Goal: Information Seeking & Learning: Learn about a topic

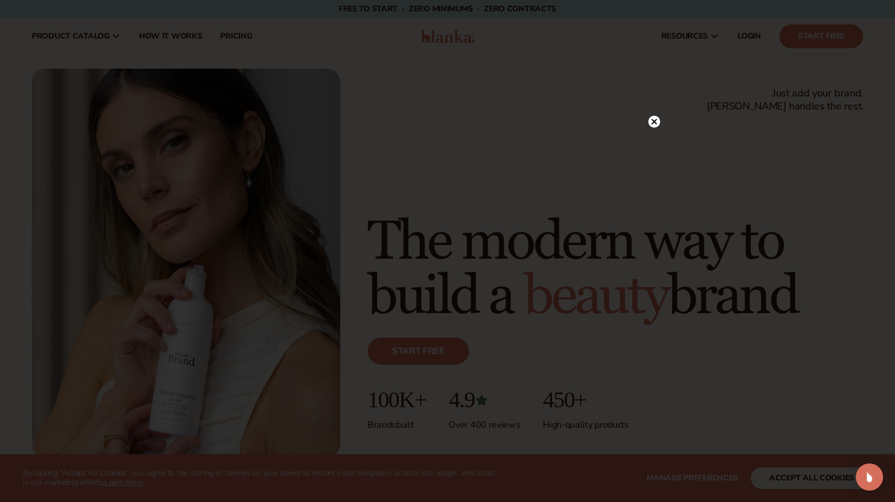
click at [653, 124] on icon at bounding box center [655, 122] width 6 height 6
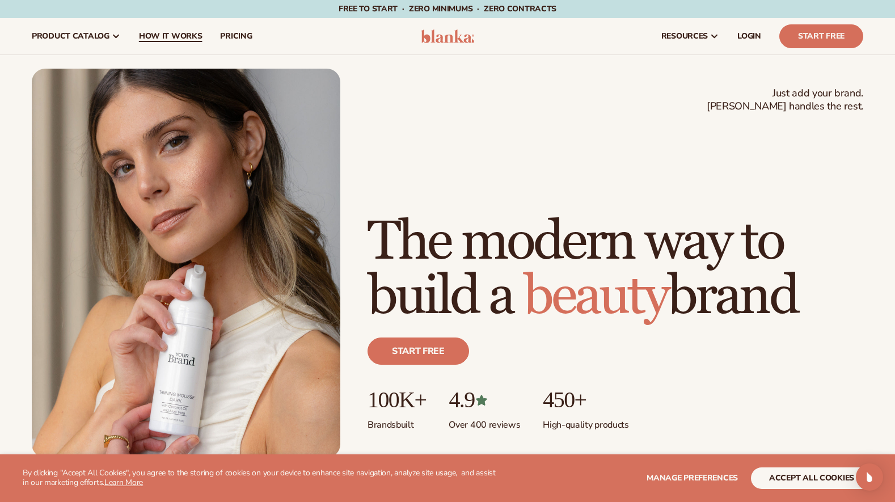
click at [166, 39] on span "How It Works" at bounding box center [171, 36] width 64 height 9
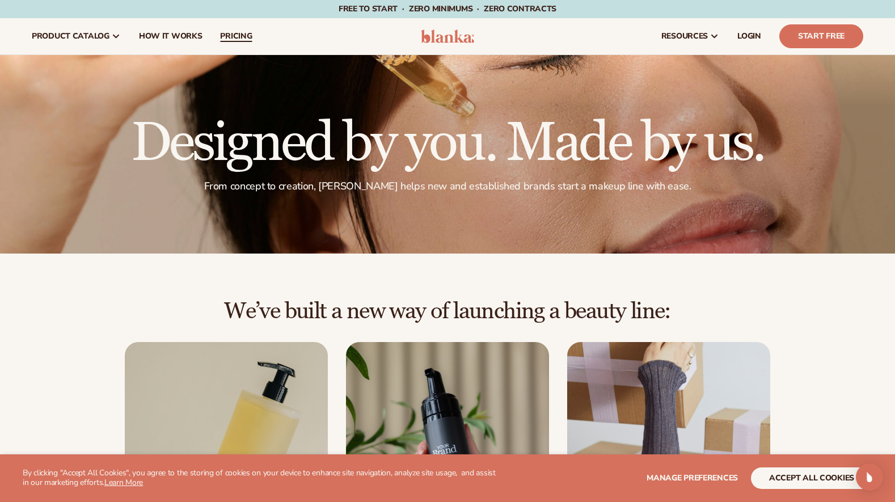
click at [249, 37] on span "pricing" at bounding box center [236, 36] width 32 height 9
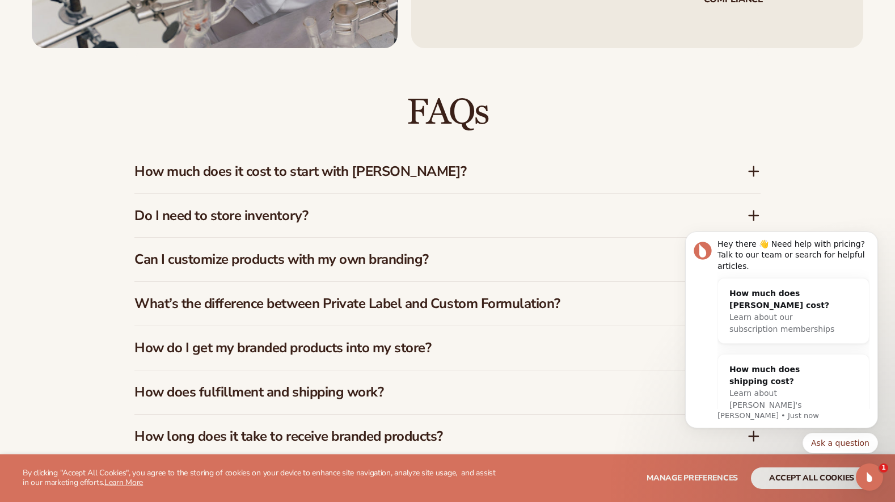
scroll to position [1627, 0]
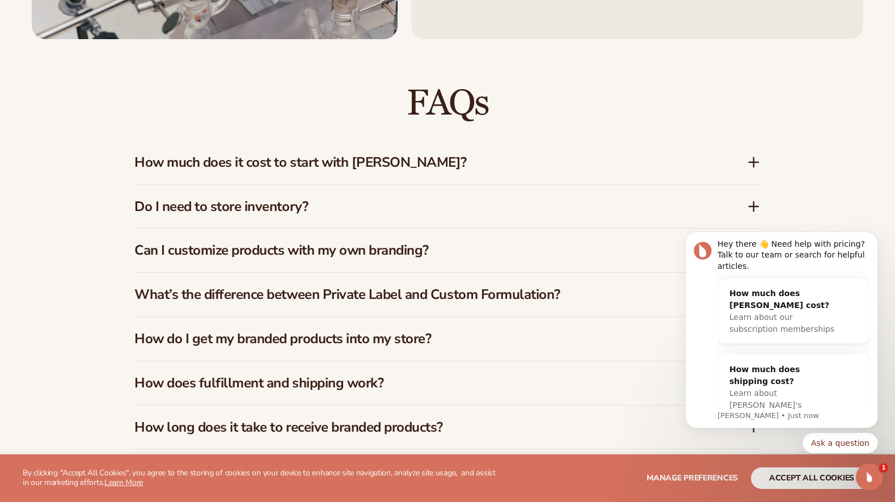
click at [288, 209] on h3 "Do I need to store inventory?" at bounding box center [423, 207] width 579 height 16
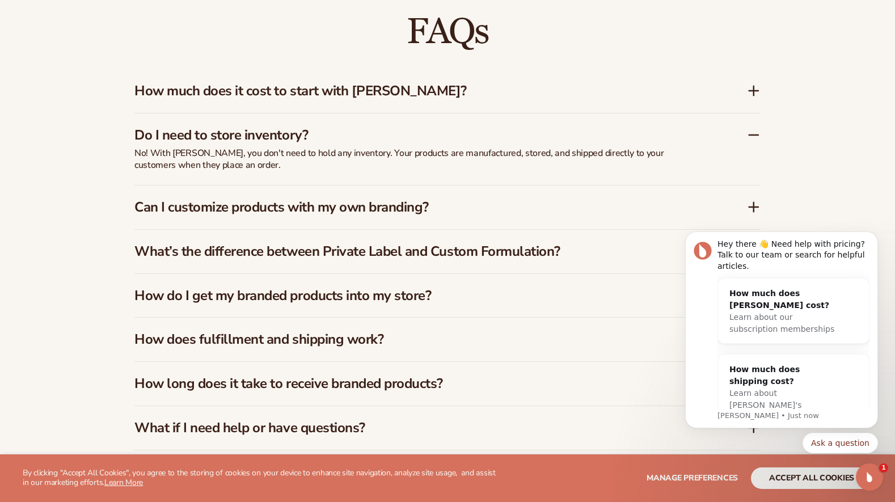
scroll to position [1702, 0]
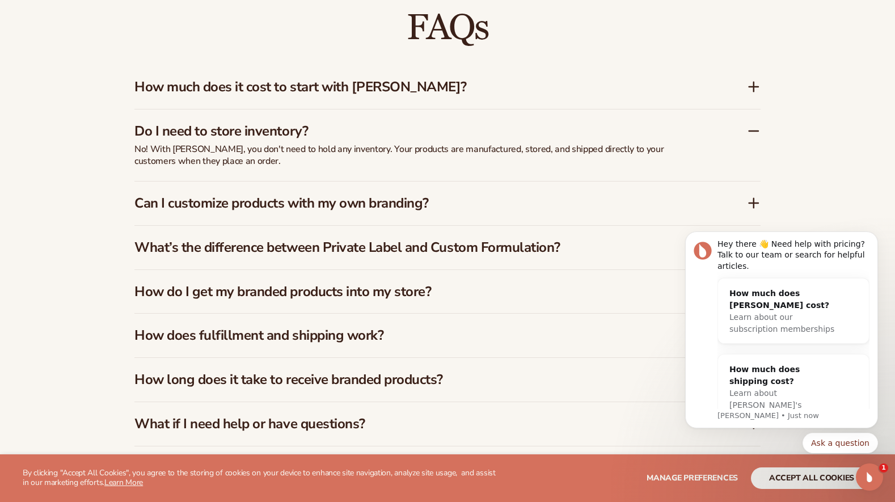
click at [324, 209] on h3 "Can I customize products with my own branding?" at bounding box center [423, 203] width 579 height 16
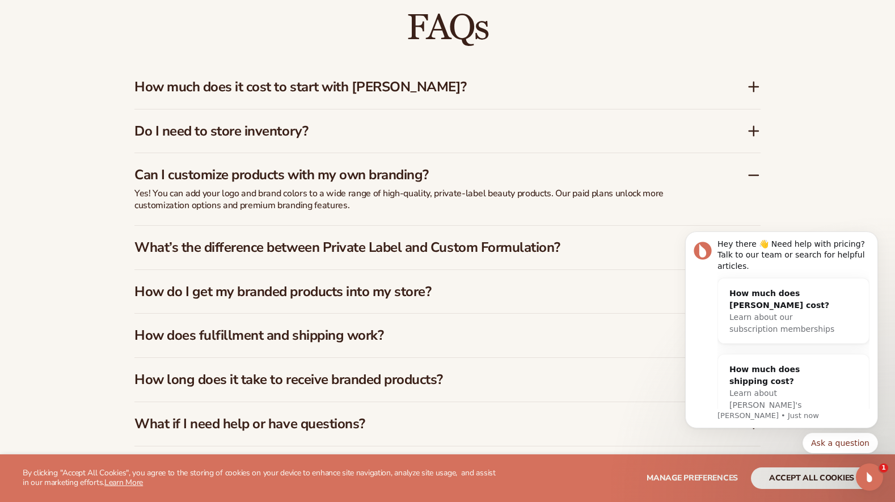
click at [323, 246] on h3 "What’s the difference between Private Label and Custom Formulation?" at bounding box center [423, 247] width 579 height 16
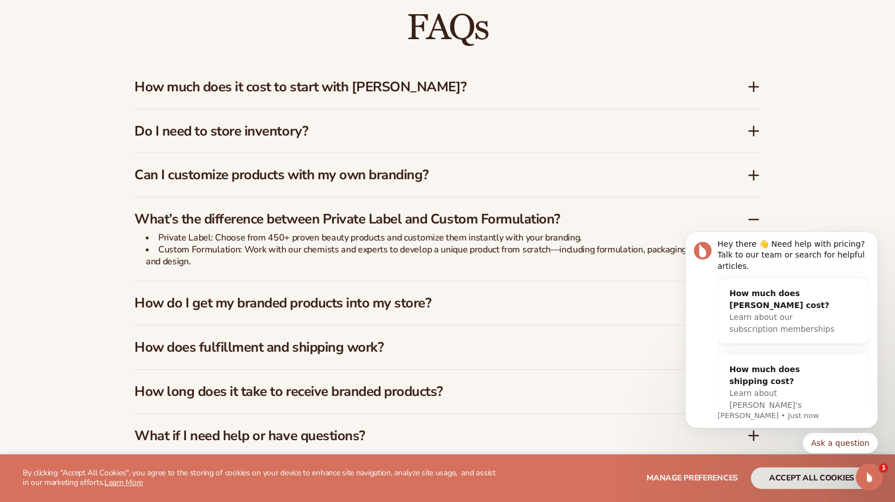
click at [323, 313] on div "How do I get my branded products into my store?" at bounding box center [447, 303] width 626 height 44
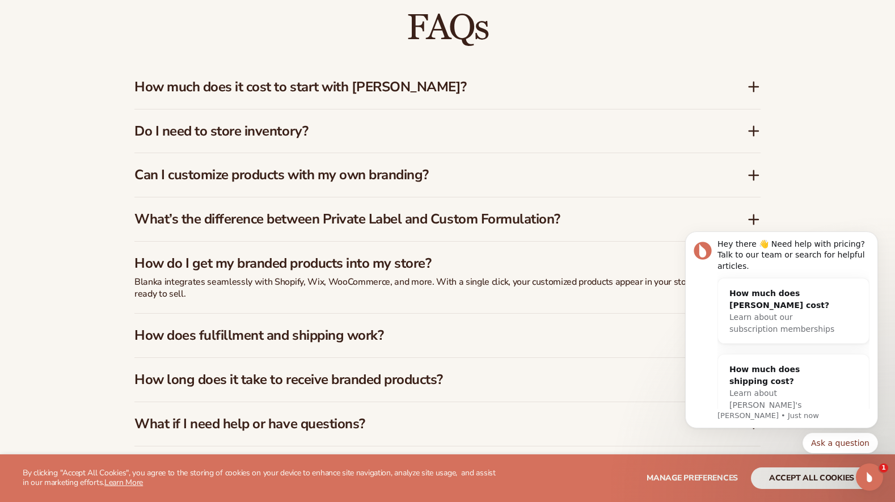
click at [320, 338] on h3 "How does fulfillment and shipping work?" at bounding box center [423, 335] width 579 height 16
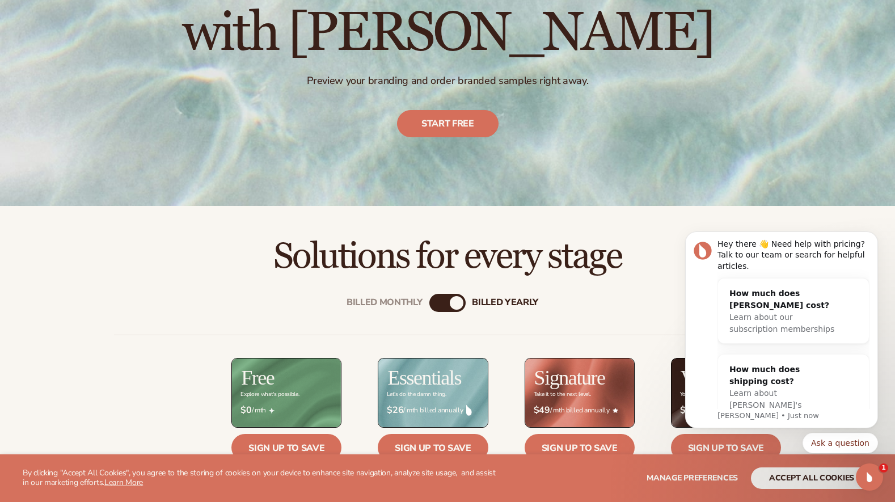
scroll to position [0, 0]
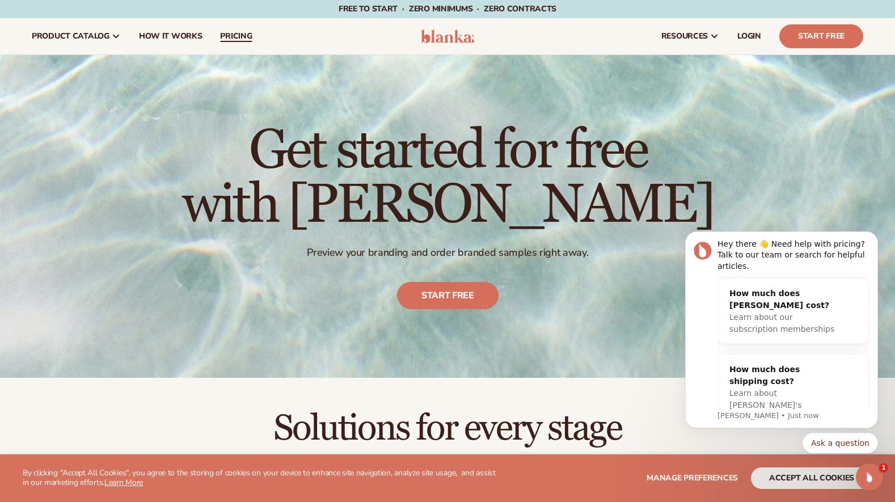
click at [250, 40] on span "pricing" at bounding box center [236, 36] width 32 height 9
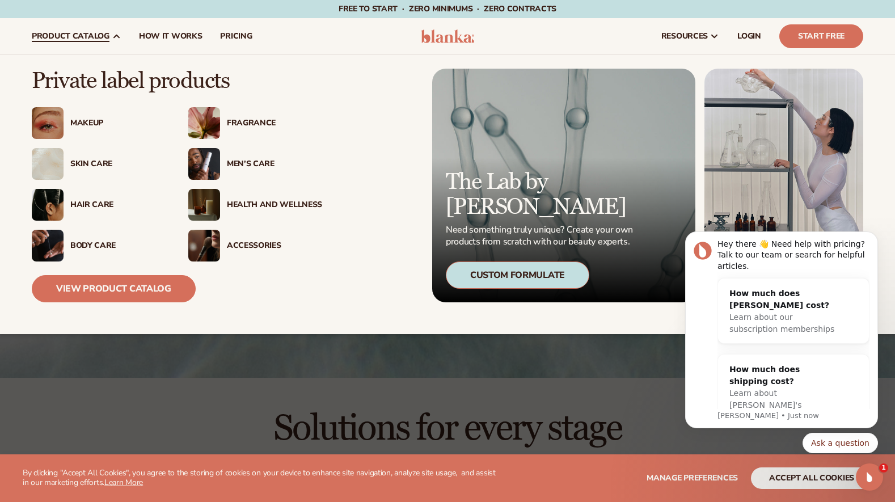
click at [88, 167] on div "Skin Care" at bounding box center [117, 164] width 95 height 10
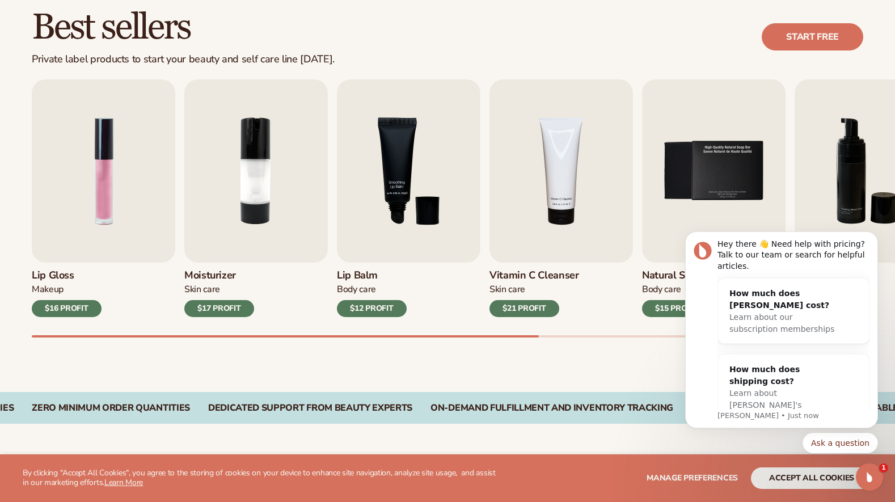
scroll to position [343, 0]
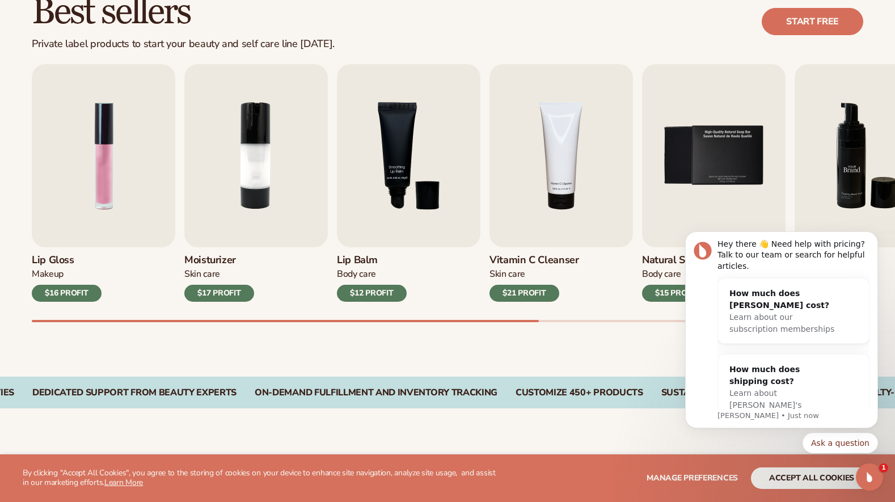
click at [827, 192] on img "6 / 9" at bounding box center [867, 155] width 144 height 183
click at [877, 239] on button "Dismiss notification" at bounding box center [874, 234] width 15 height 15
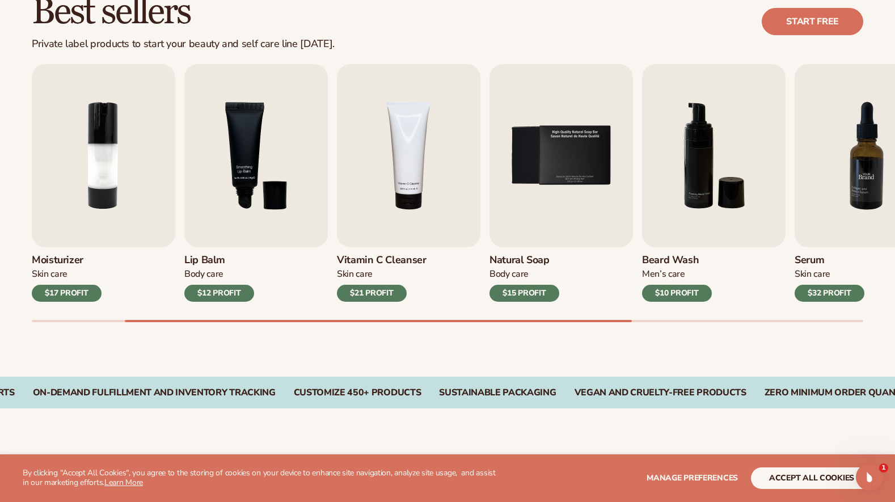
click at [816, 174] on img "7 / 9" at bounding box center [867, 155] width 144 height 183
click at [873, 153] on img "7 / 9" at bounding box center [867, 155] width 144 height 183
click at [814, 209] on img "7 / 9" at bounding box center [867, 155] width 144 height 183
click at [536, 154] on img "5 / 9" at bounding box center [562, 155] width 144 height 183
click at [412, 158] on img "4 / 9" at bounding box center [409, 155] width 144 height 183
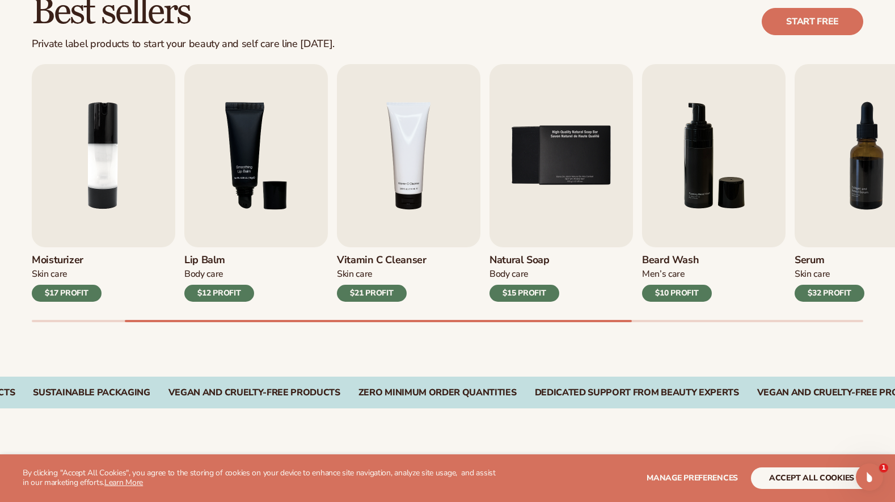
click at [378, 292] on div "$21 PROFIT" at bounding box center [372, 293] width 70 height 17
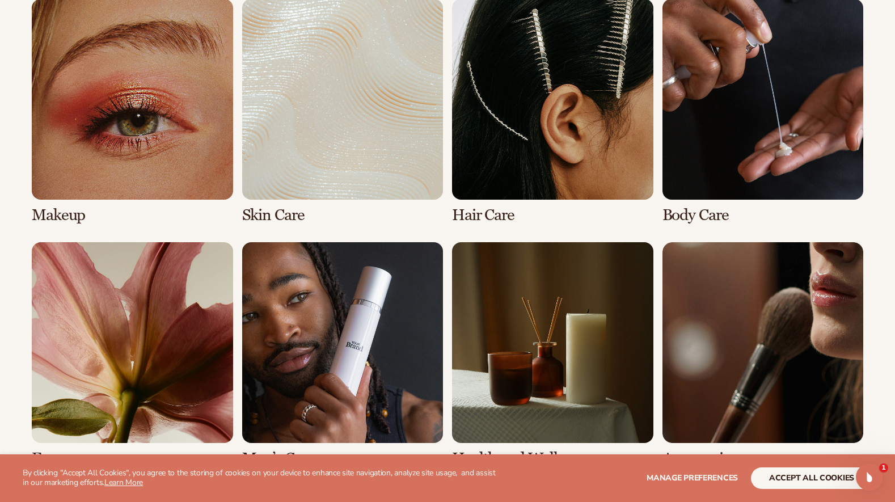
scroll to position [904, 0]
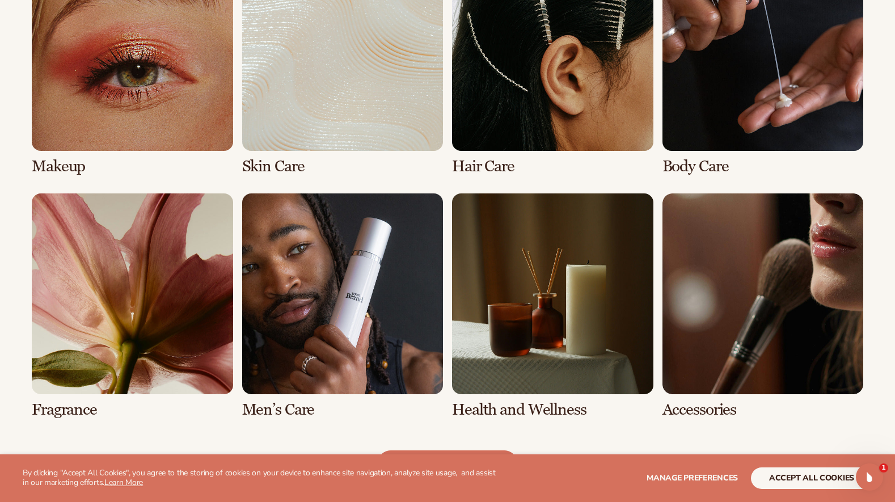
click at [343, 305] on link "6 / 8" at bounding box center [342, 305] width 201 height 225
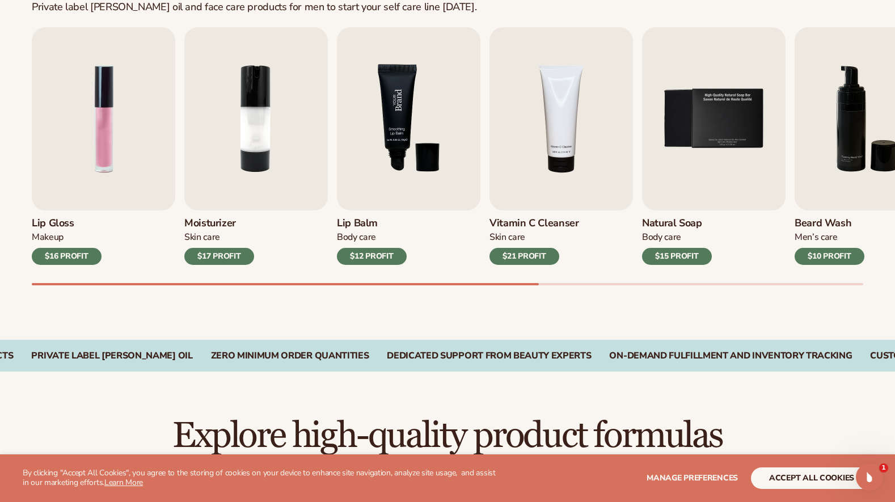
click at [384, 170] on img "3 / 9" at bounding box center [409, 118] width 144 height 183
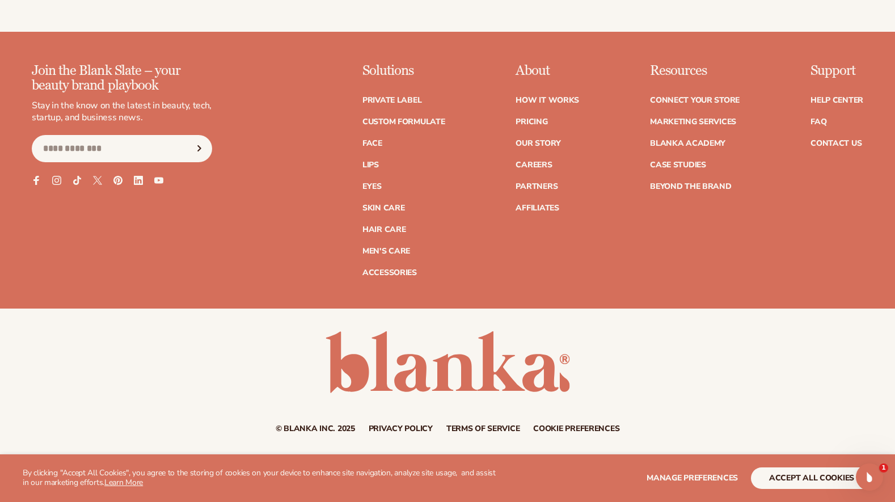
scroll to position [2287, 0]
